Goal: Book appointment/travel/reservation

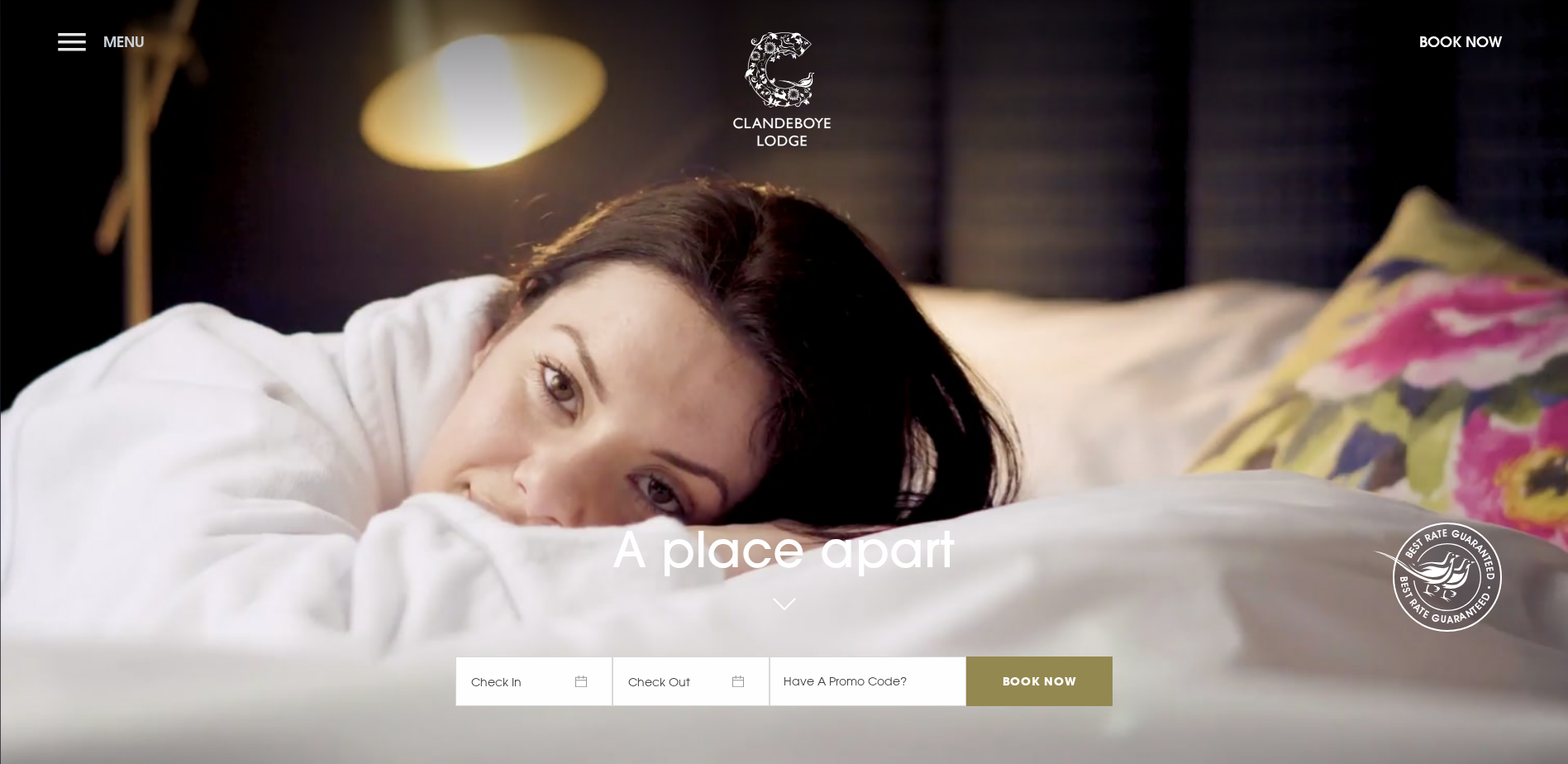
click at [94, 42] on button "Menu" at bounding box center [106, 42] width 95 height 36
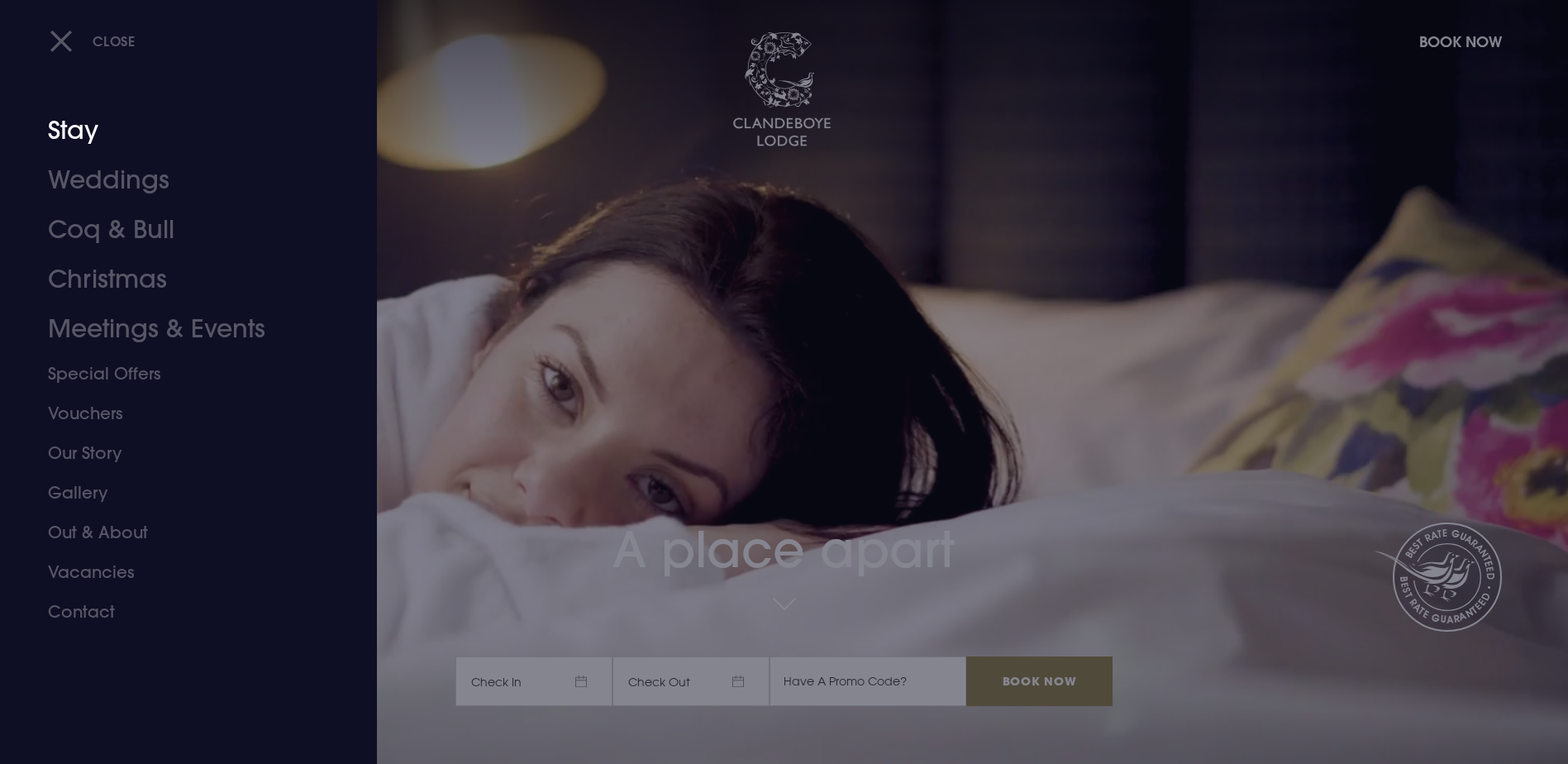
click at [92, 149] on link "Stay" at bounding box center [178, 130] width 261 height 49
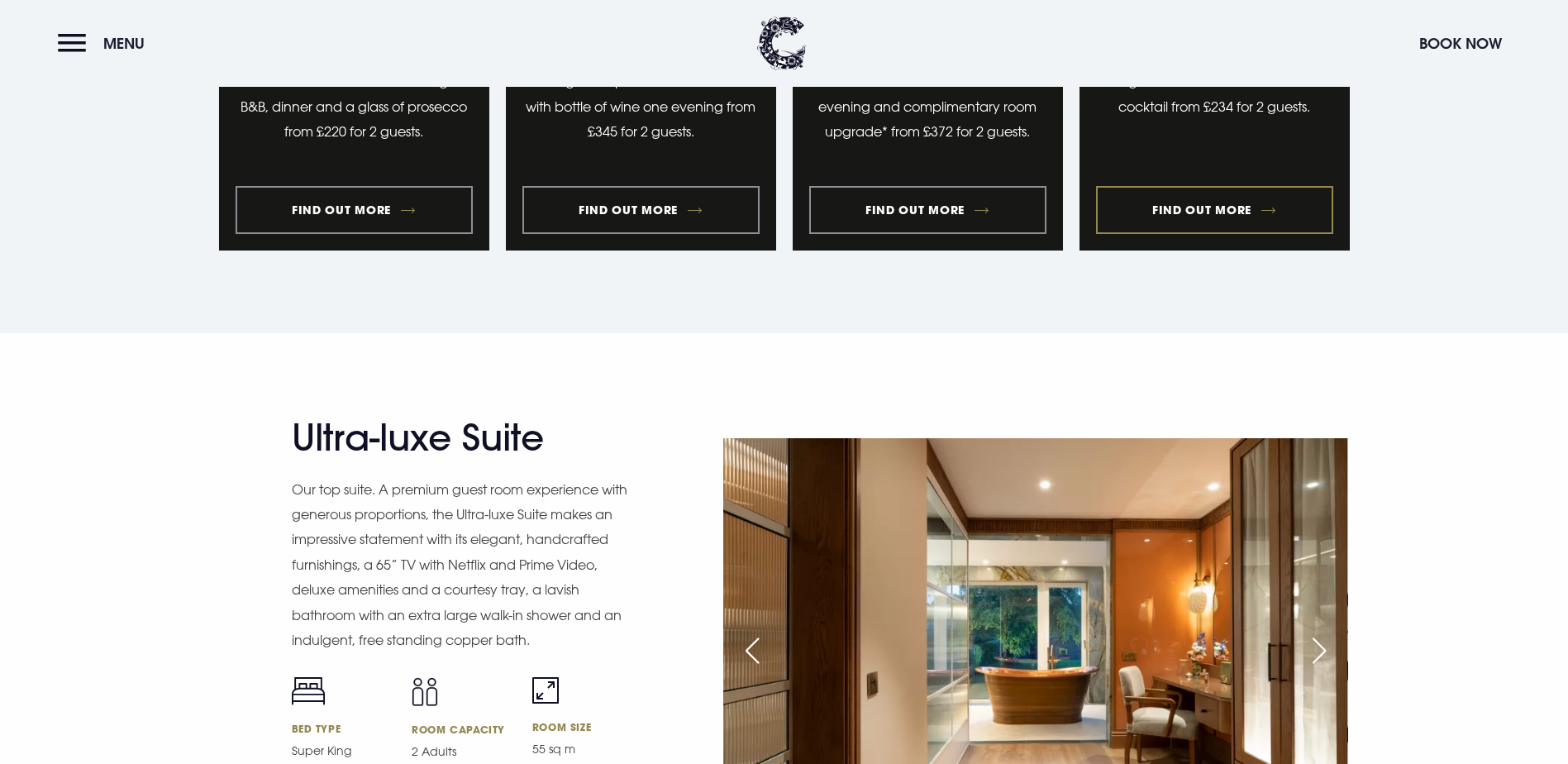
scroll to position [1901, 0]
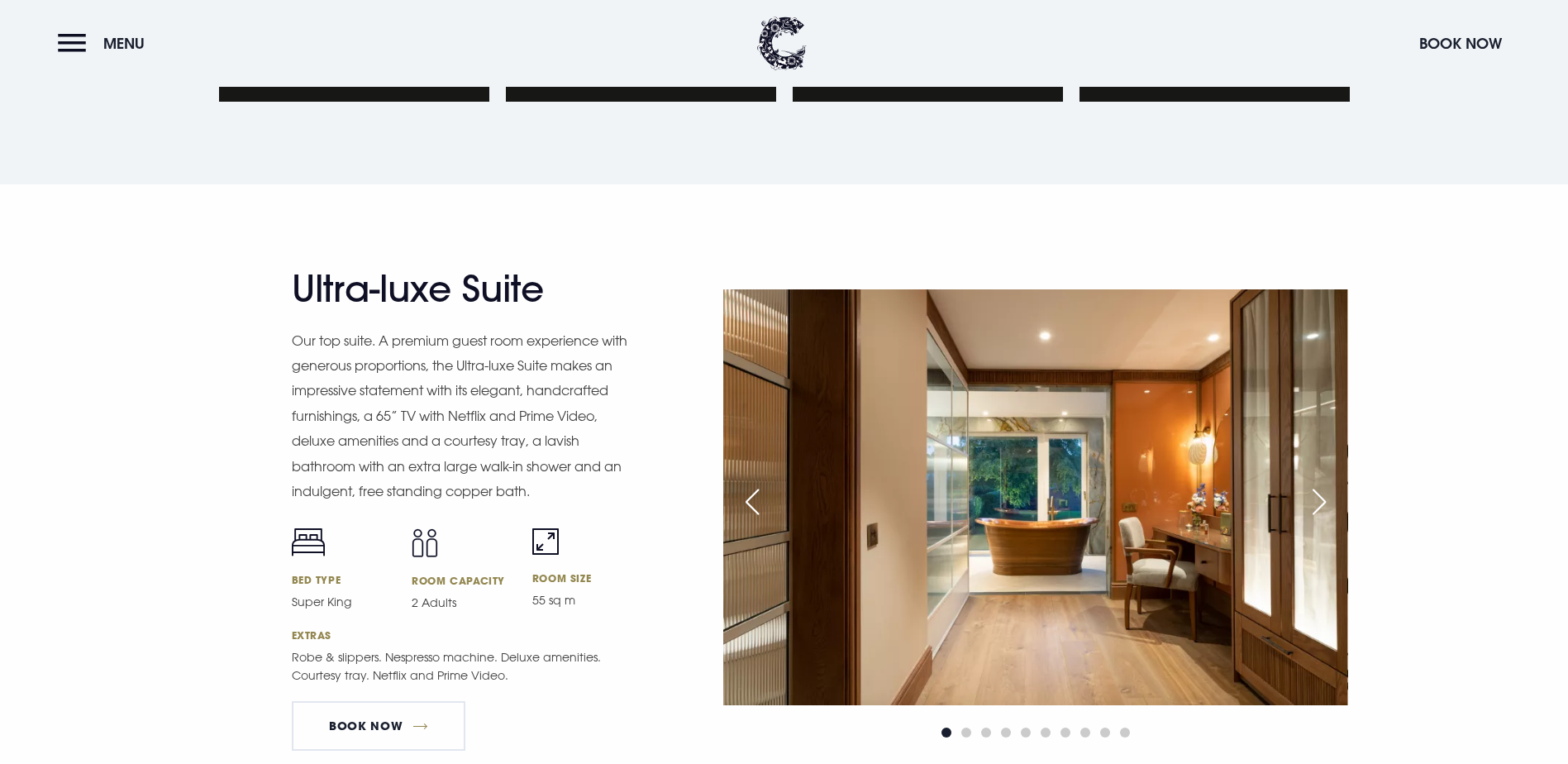
click at [1329, 484] on div "Next slide" at bounding box center [1319, 502] width 42 height 36
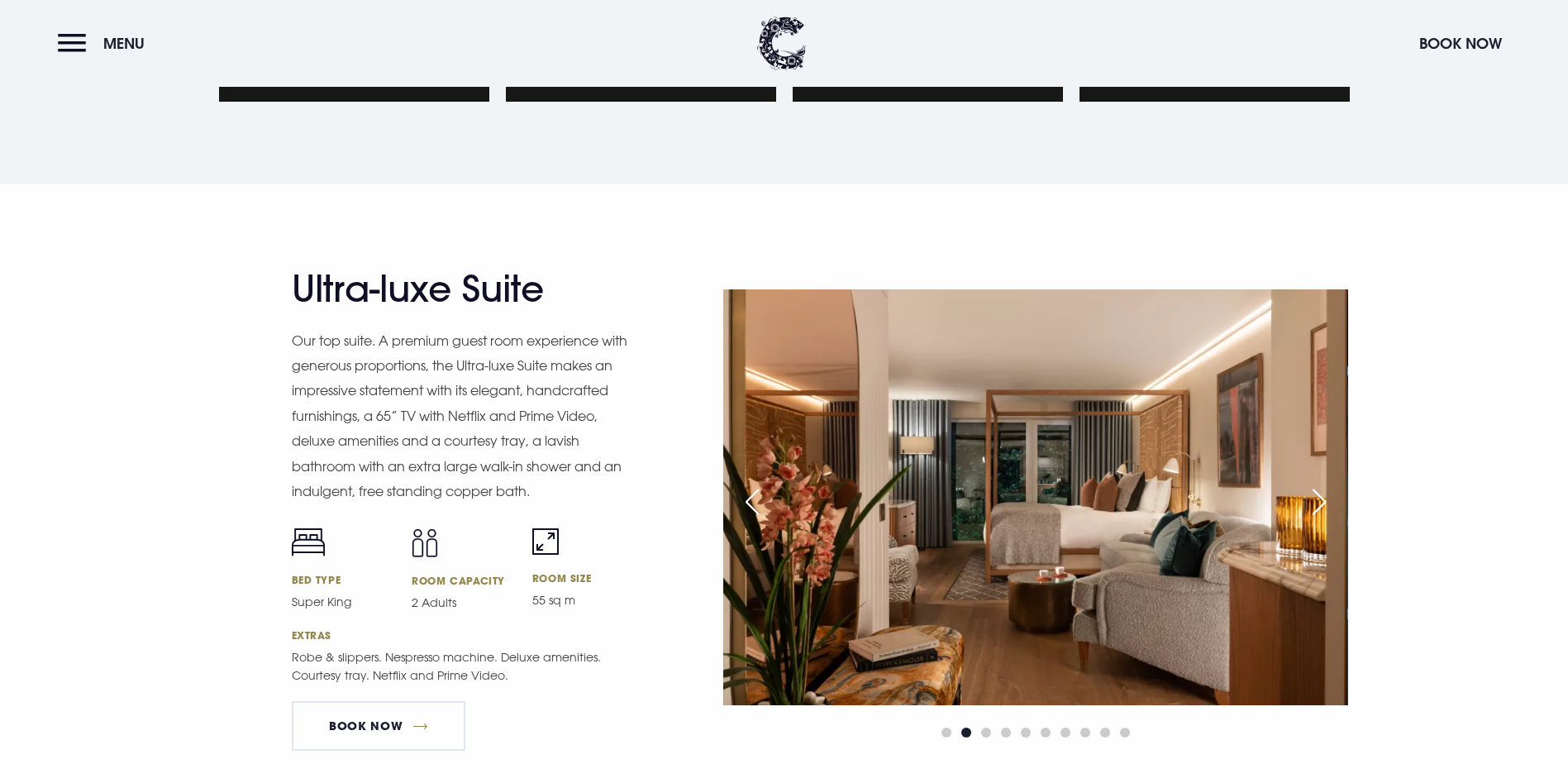
click at [1329, 484] on div "Next slide" at bounding box center [1319, 502] width 42 height 36
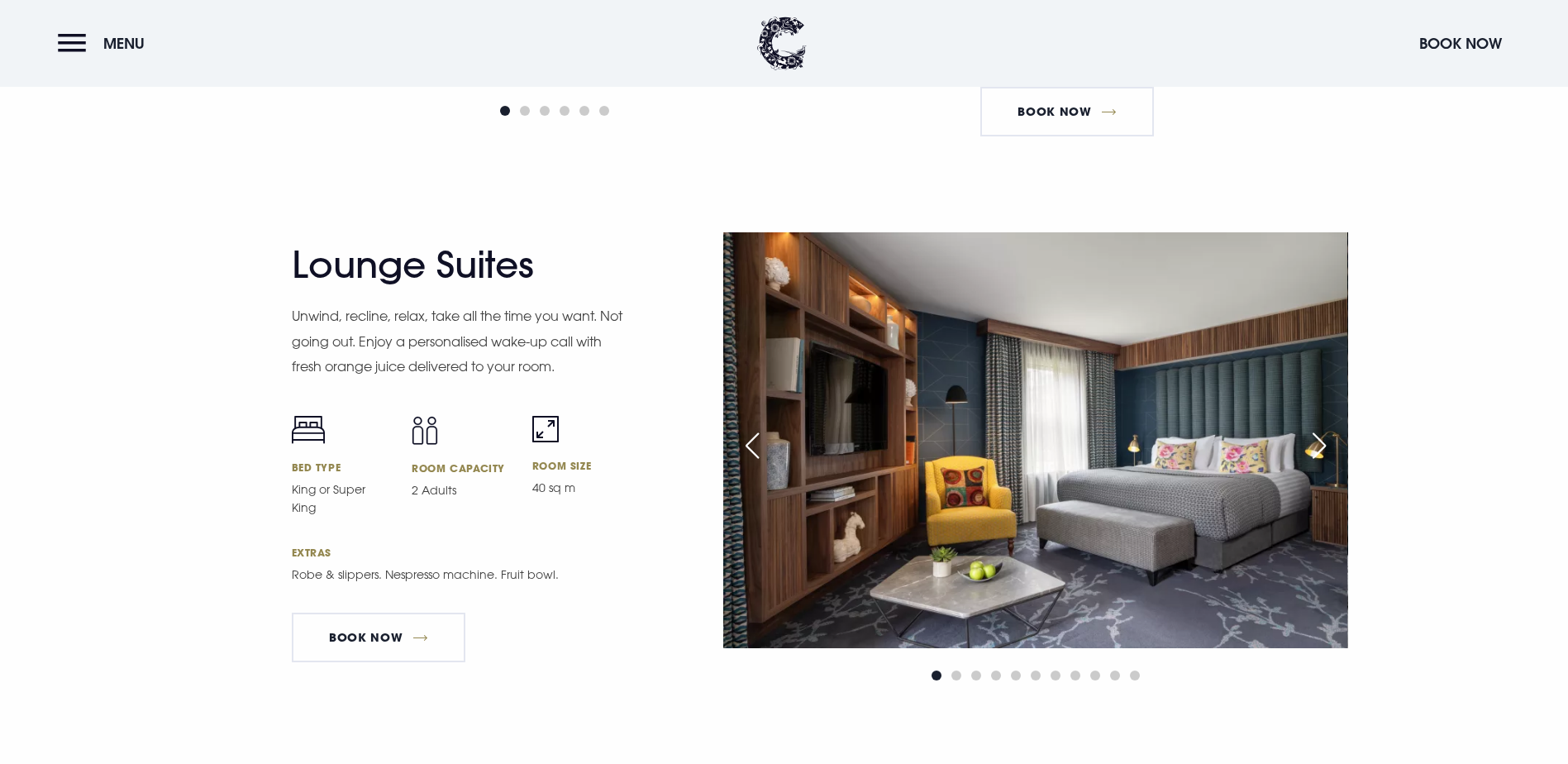
scroll to position [3142, 0]
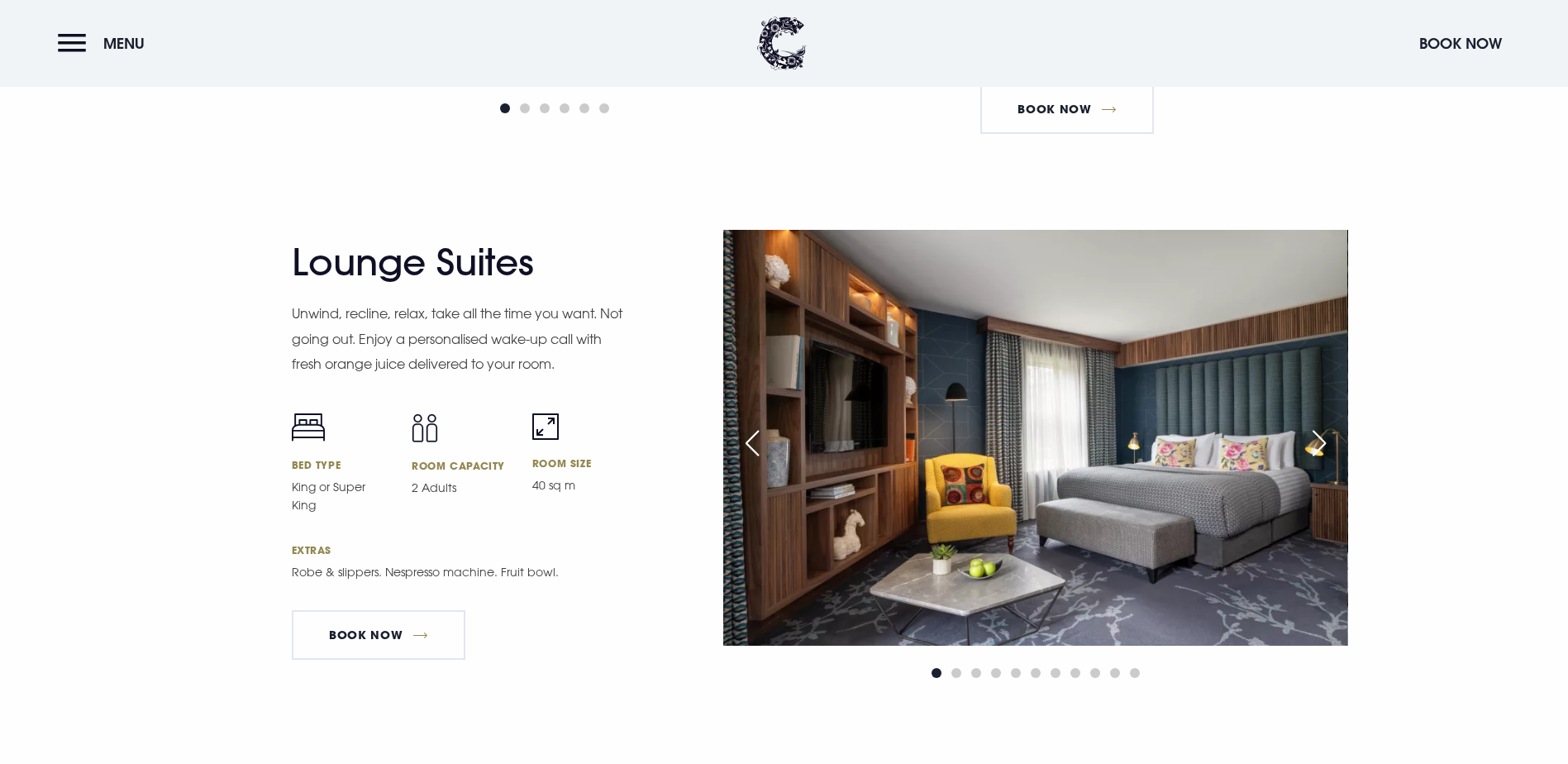
click at [1315, 425] on div "Next slide" at bounding box center [1319, 443] width 42 height 36
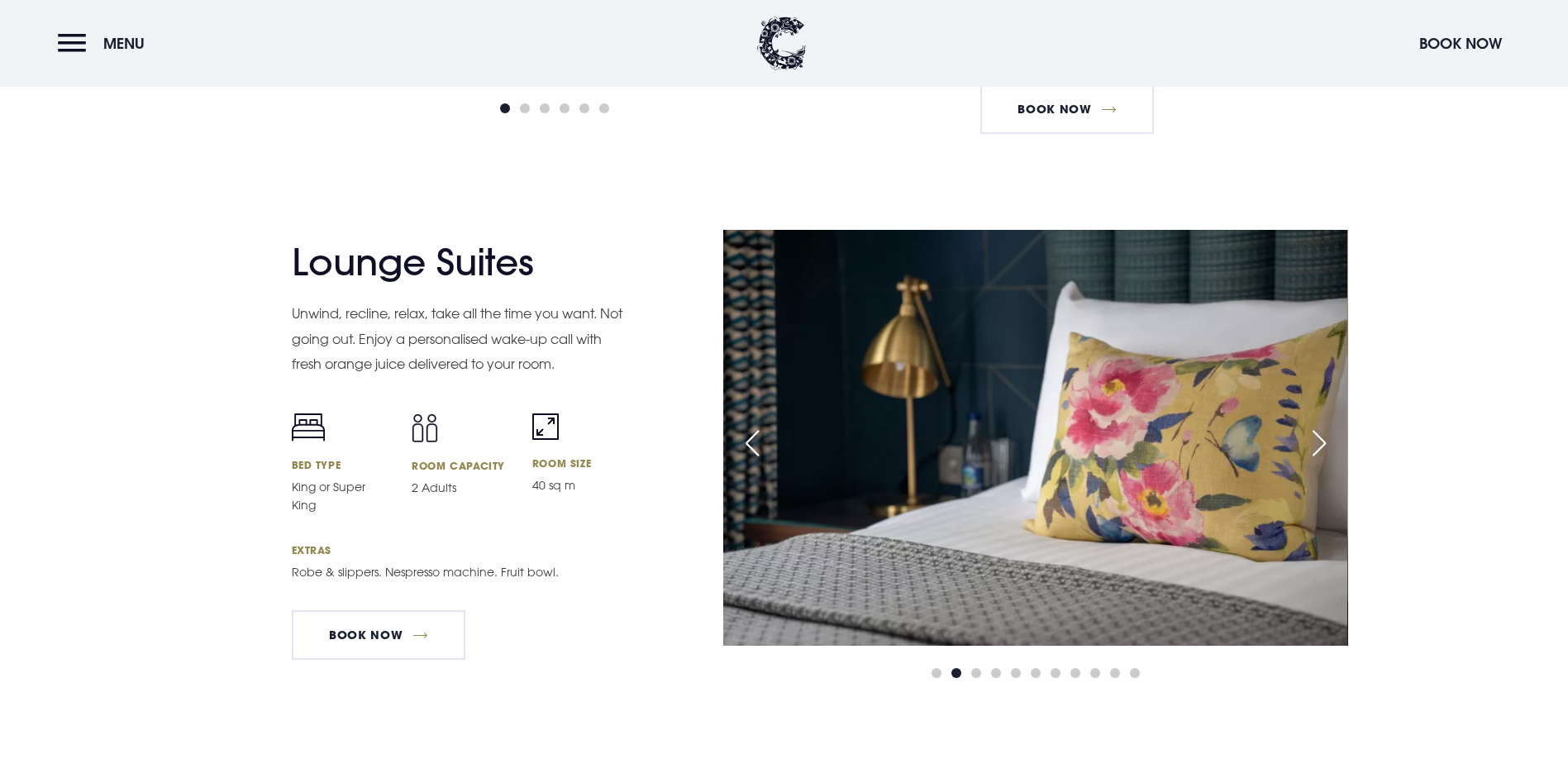
click at [1315, 425] on div "Next slide" at bounding box center [1319, 443] width 42 height 36
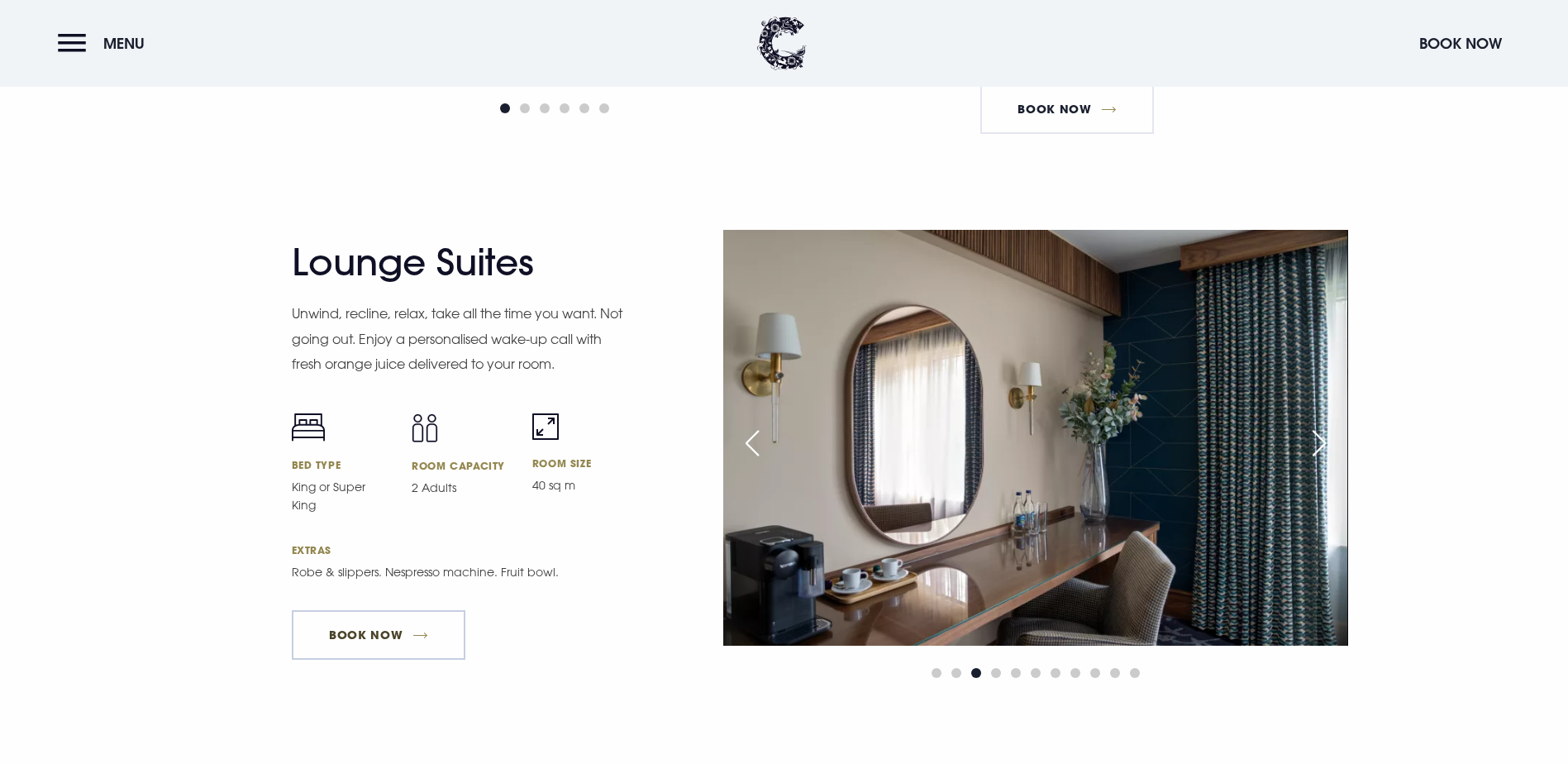
click at [394, 610] on link "Book Now" at bounding box center [378, 635] width 174 height 49
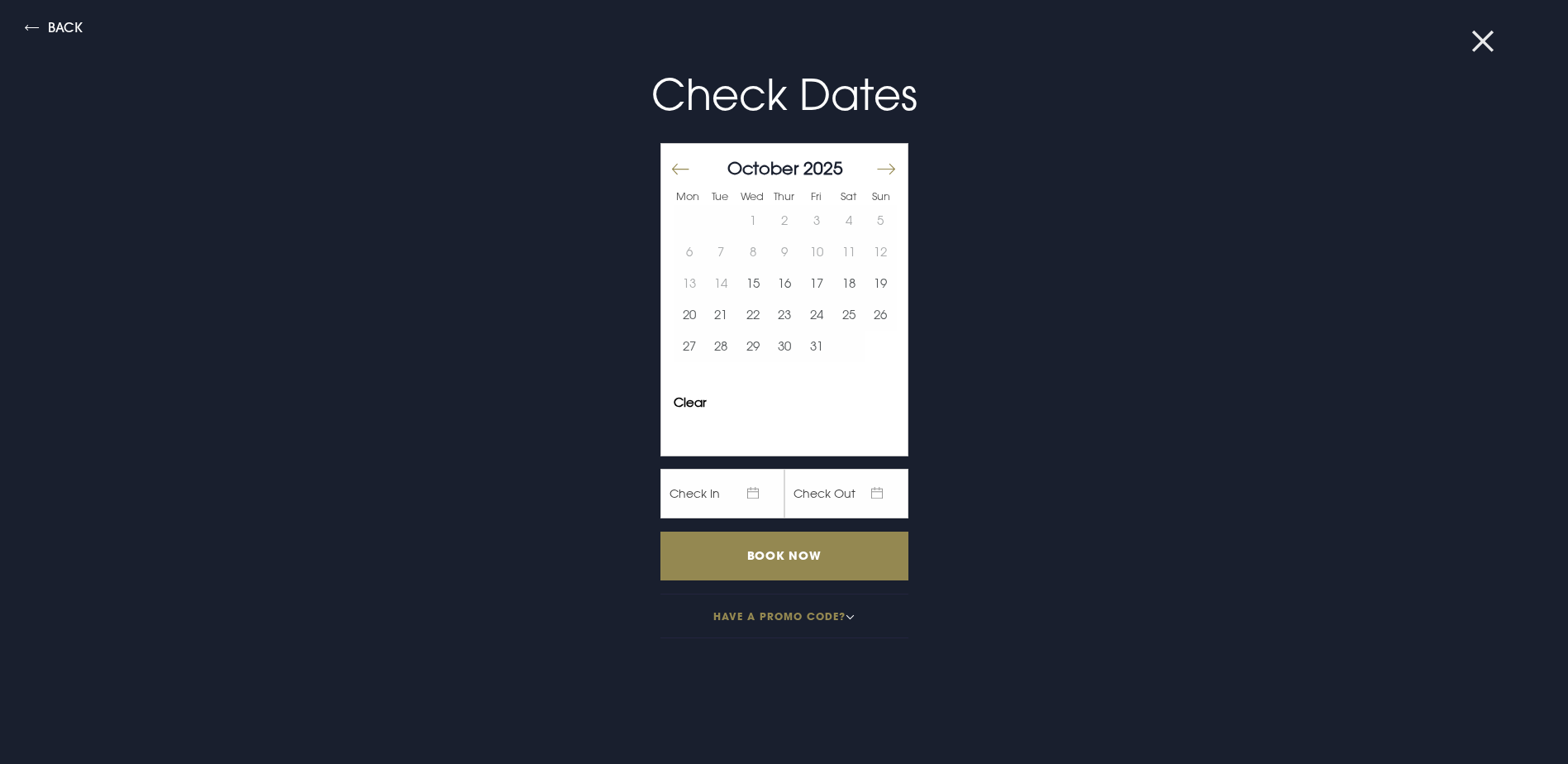
click at [1478, 47] on button at bounding box center [1493, 41] width 43 height 16
